Goal: Task Accomplishment & Management: Manage account settings

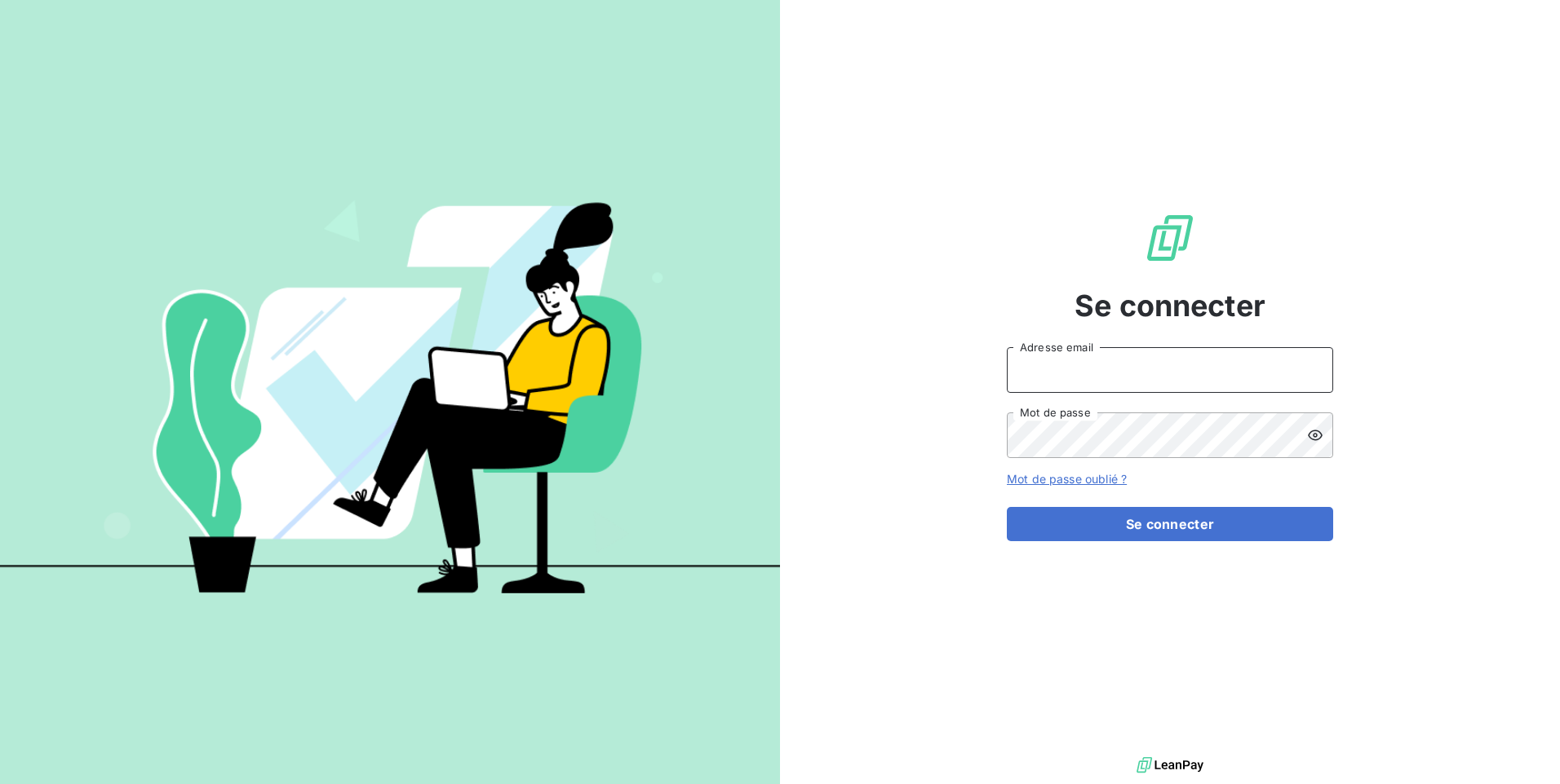
click at [1095, 367] on input "Adresse email" at bounding box center [1169, 370] width 326 height 46
drag, startPoint x: 1211, startPoint y: 378, endPoint x: 887, endPoint y: 372, distance: 324.1
click at [888, 372] on div "Se connecter bryan.nkeanglefack@yahoo.fr Adresse email Mot de passe Mot de pass…" at bounding box center [1170, 377] width 780 height 754
type input "[EMAIL_ADDRESS][DOMAIN_NAME]"
click at [1074, 479] on link "Mot de passe oublié ?" at bounding box center [1066, 479] width 120 height 14
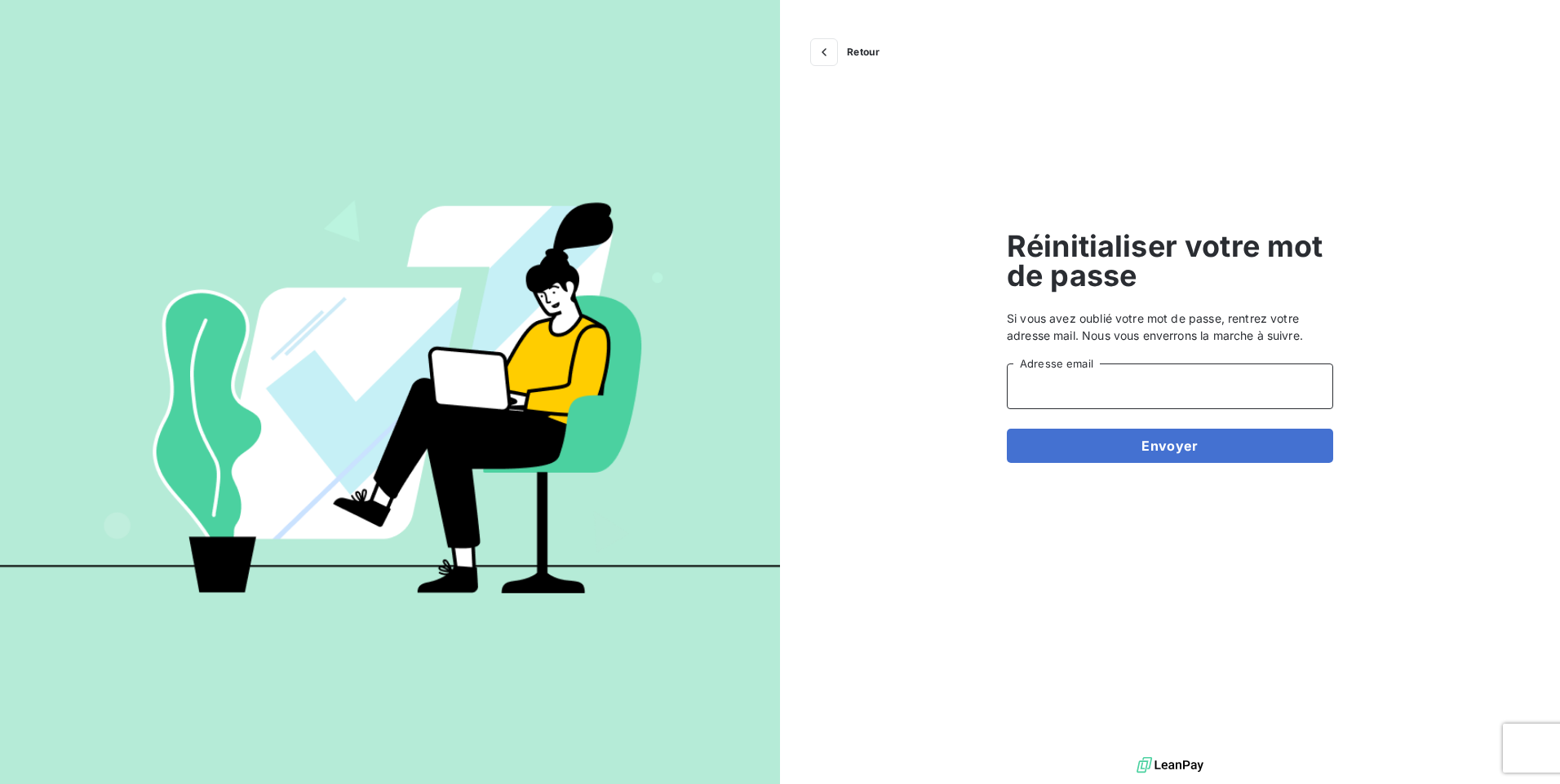
click at [1086, 384] on input "Adresse email" at bounding box center [1169, 386] width 326 height 46
type input "[EMAIL_ADDRESS][DOMAIN_NAME]"
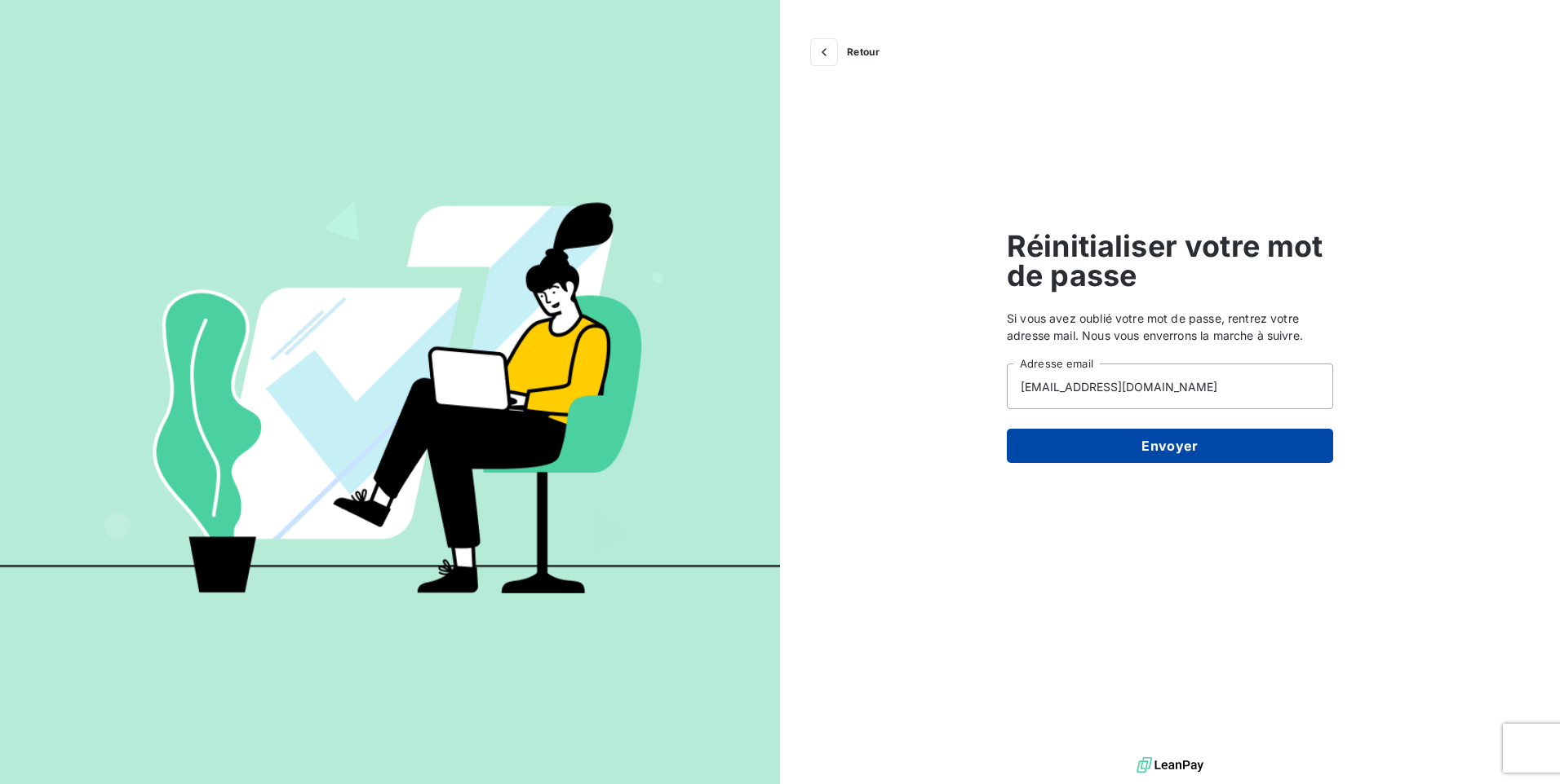
click at [1117, 451] on button "Envoyer" at bounding box center [1169, 446] width 326 height 35
